Goal: Book appointment/travel/reservation

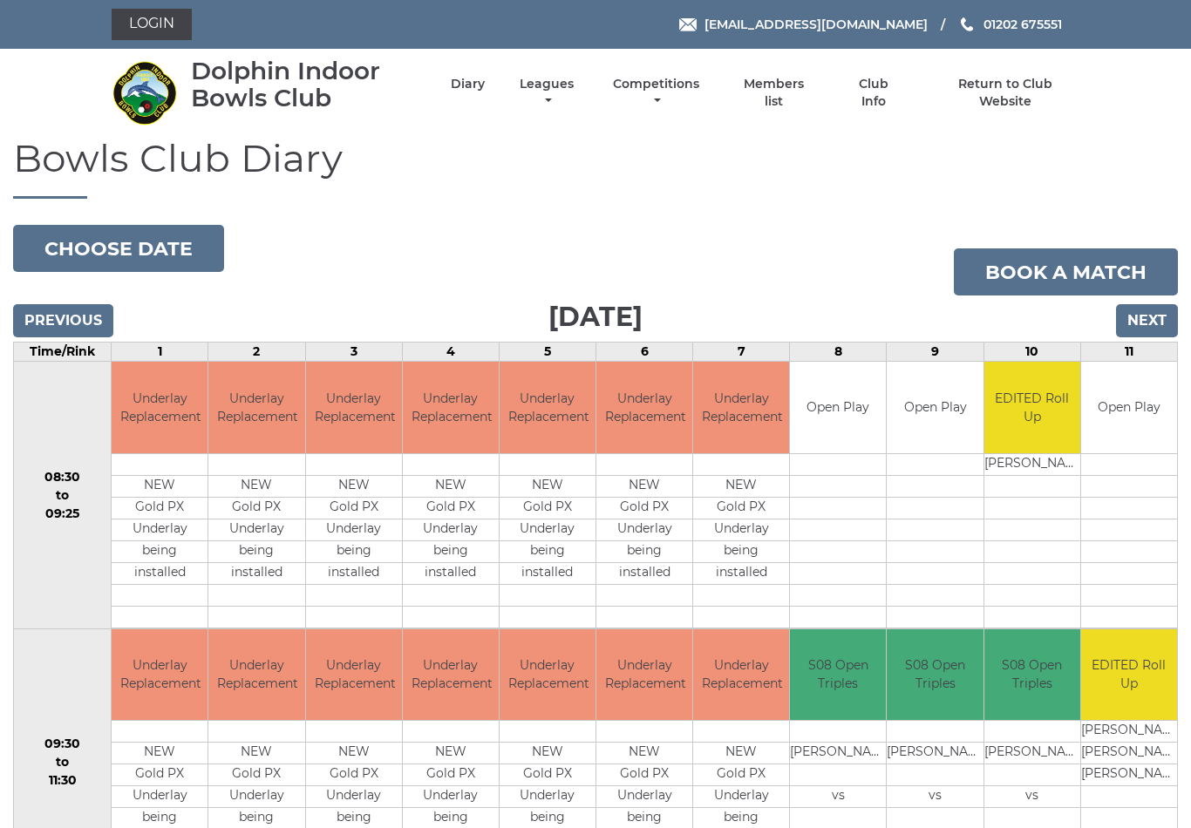
click at [1154, 330] on input "Next" at bounding box center [1147, 320] width 62 height 33
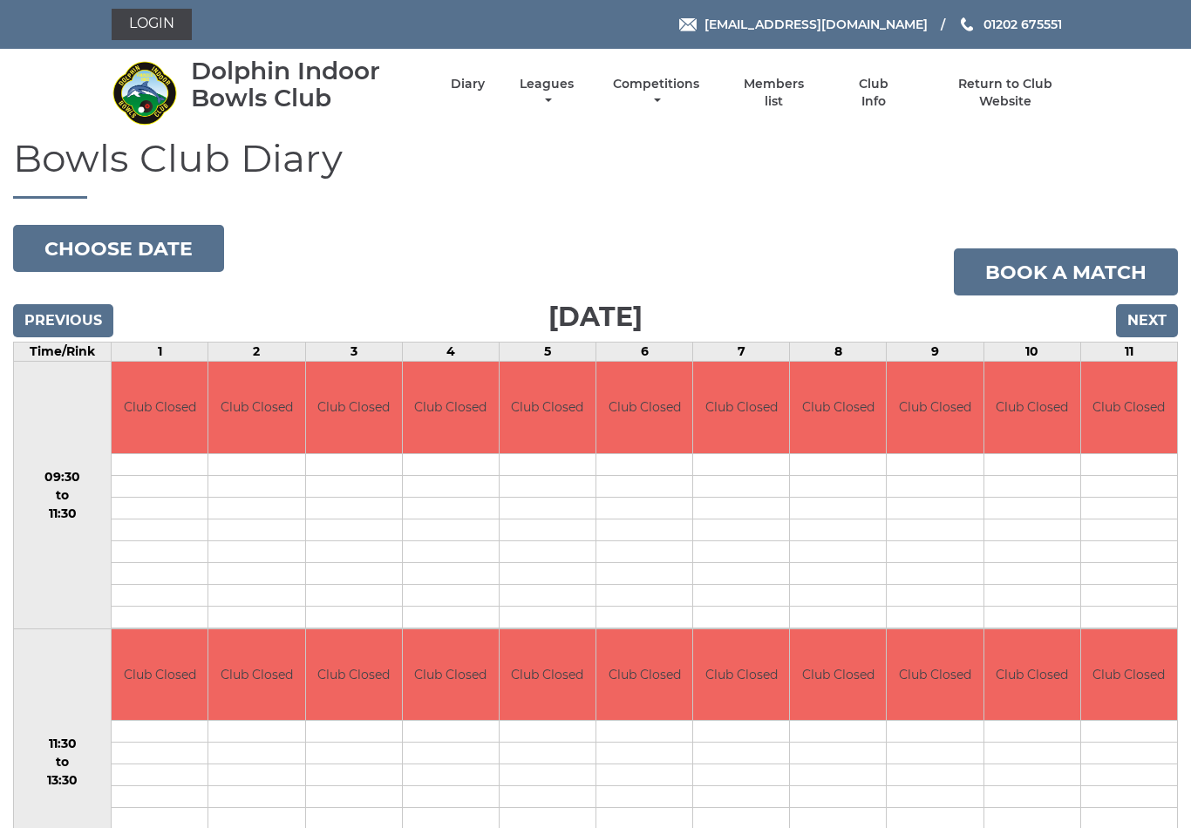
click at [1150, 315] on input "Next" at bounding box center [1147, 320] width 62 height 33
click at [1144, 316] on input "Next" at bounding box center [1147, 320] width 62 height 33
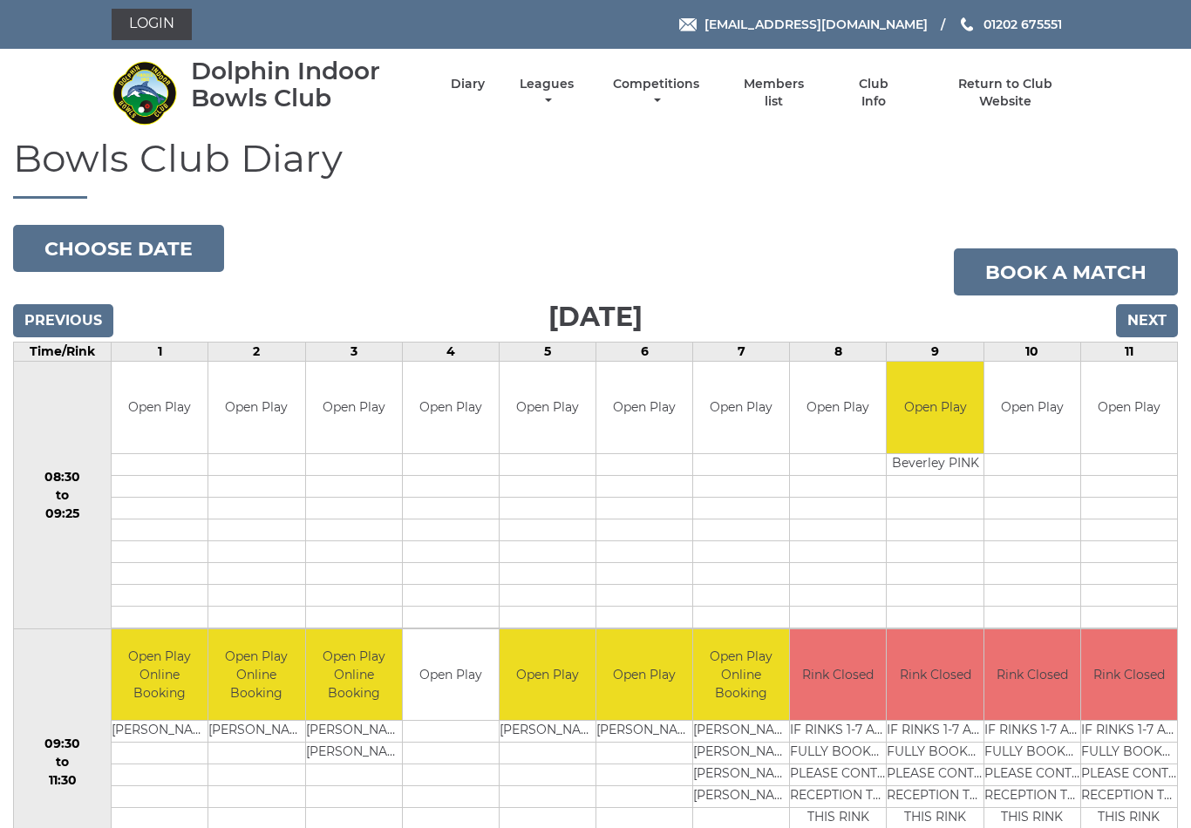
click at [1148, 318] on input "Next" at bounding box center [1147, 320] width 62 height 33
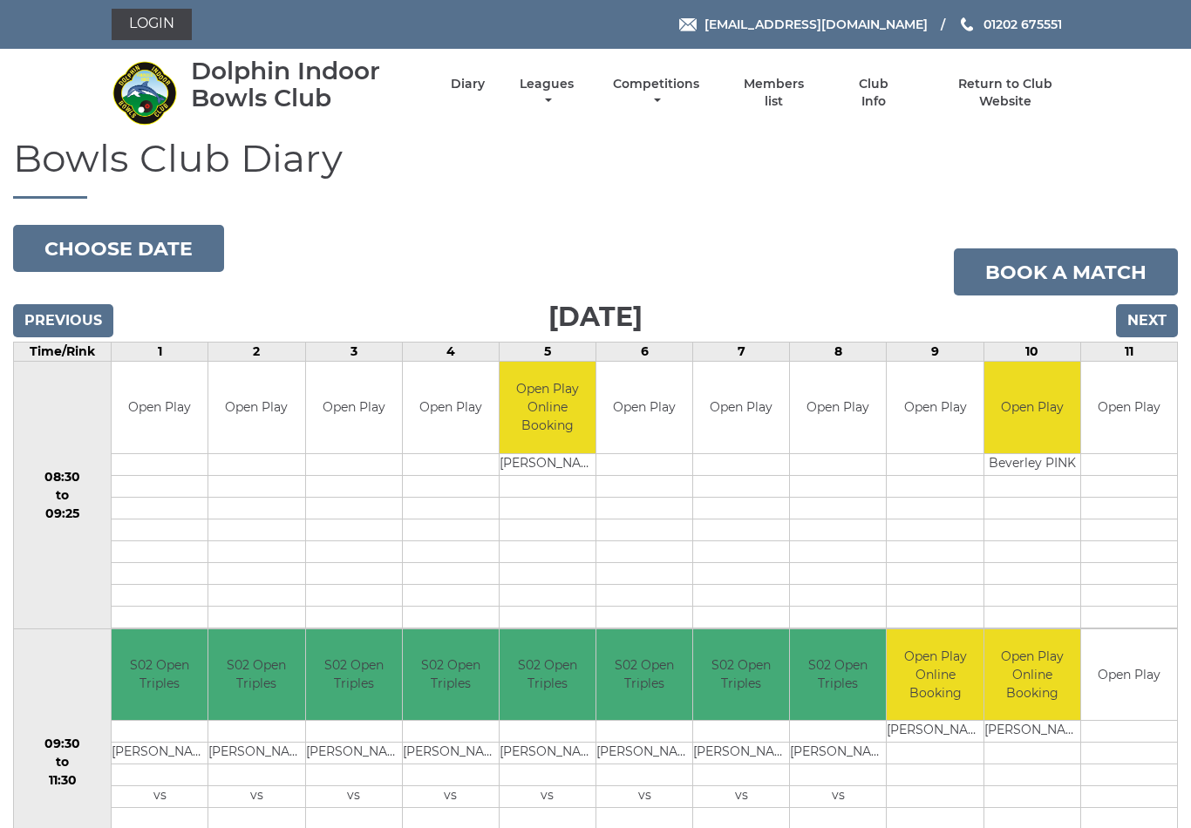
click at [485, 86] on link "Diary" at bounding box center [468, 84] width 34 height 17
